Goal: Find specific page/section: Find specific page/section

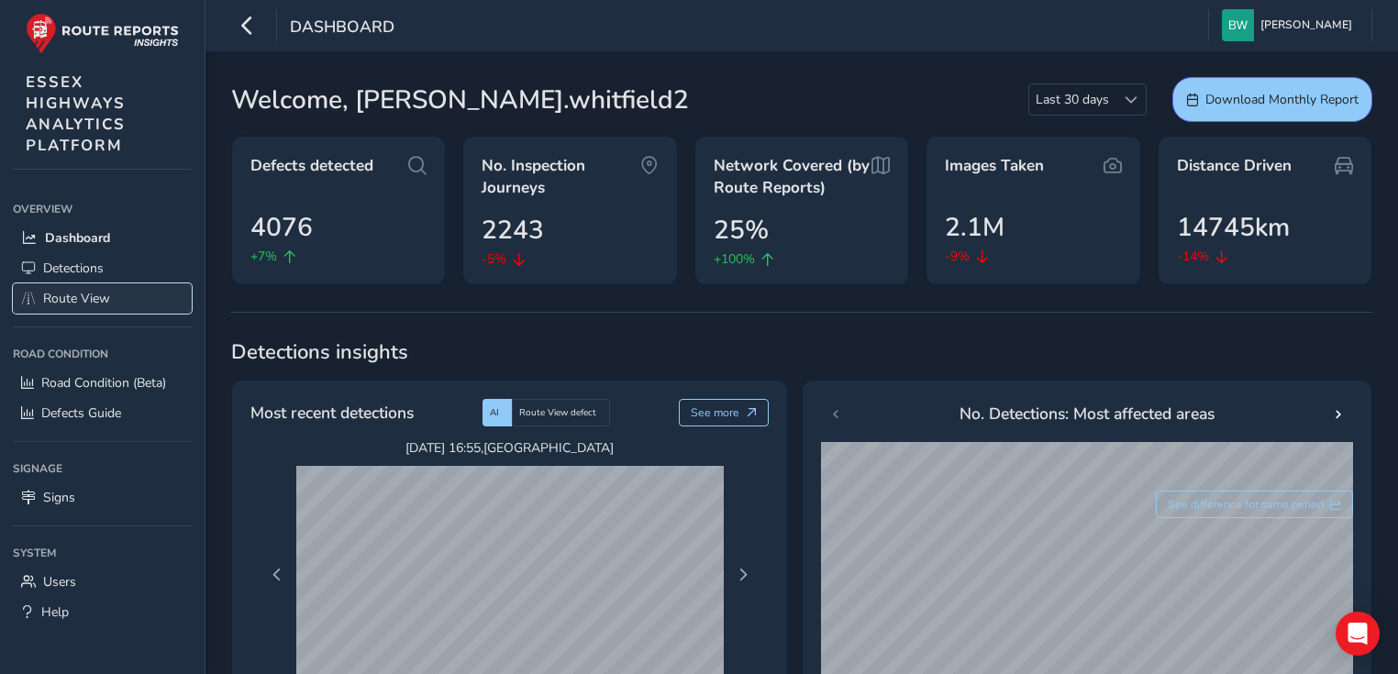
click at [99, 290] on span "Route View" at bounding box center [76, 298] width 67 height 17
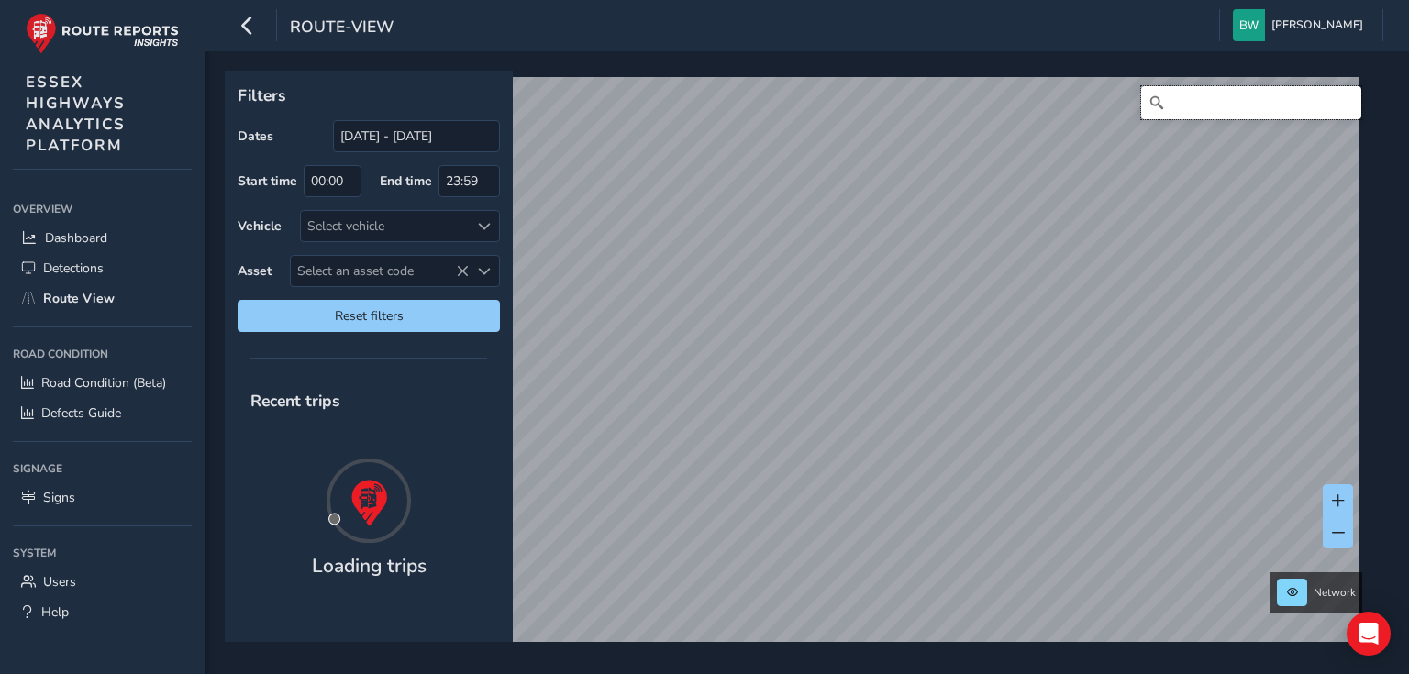
click at [1250, 111] on input "Search" at bounding box center [1251, 102] width 220 height 33
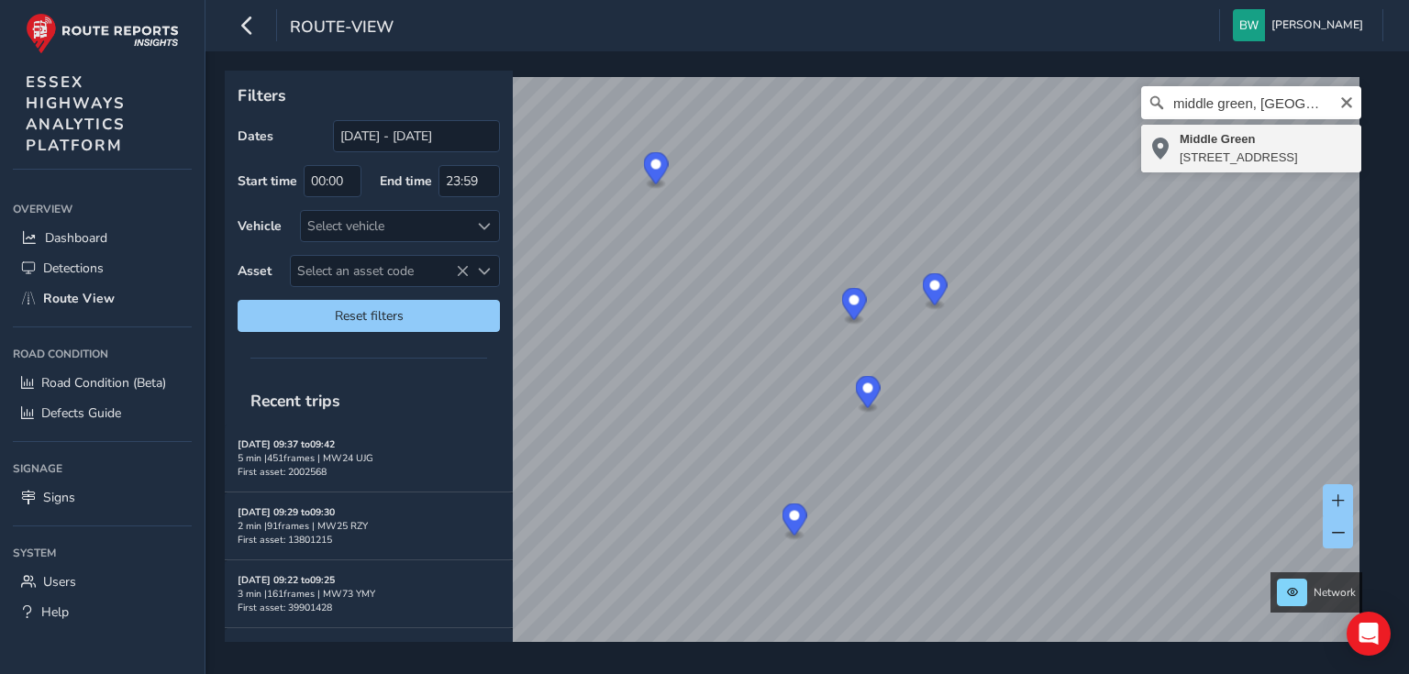
type input "[STREET_ADDRESS]"
